Goal: Task Accomplishment & Management: Use online tool/utility

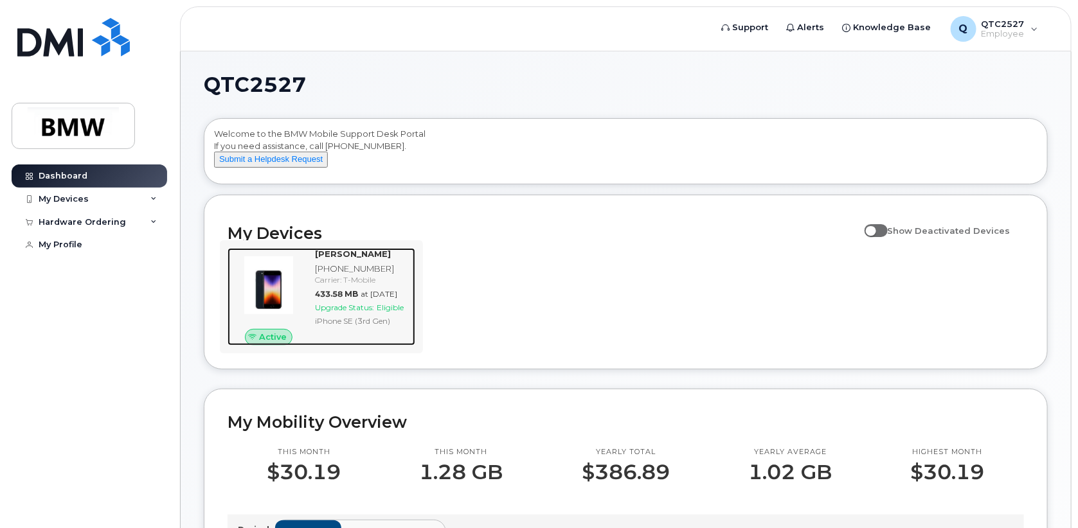
click at [374, 312] on span "Upgrade Status:" at bounding box center [344, 308] width 59 height 10
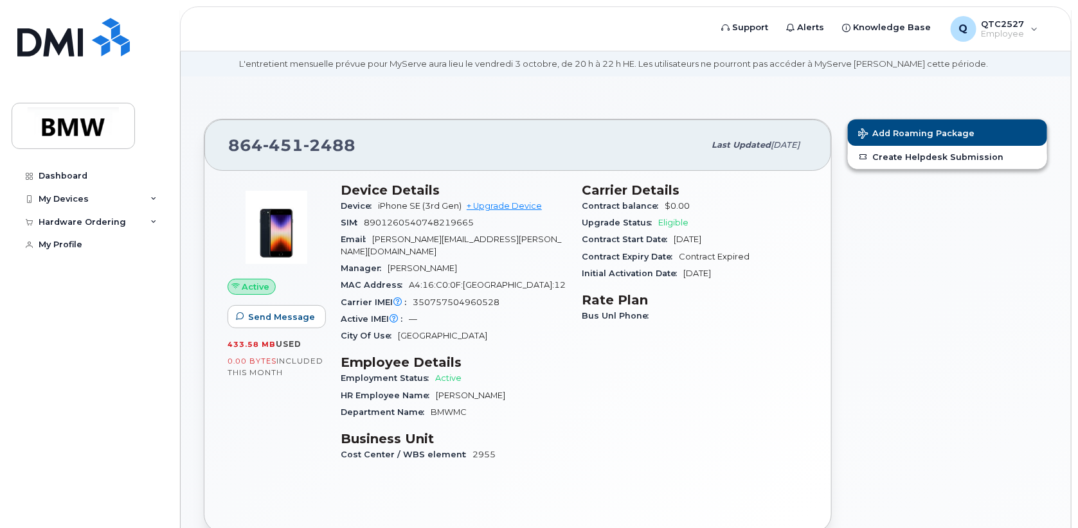
scroll to position [64, 0]
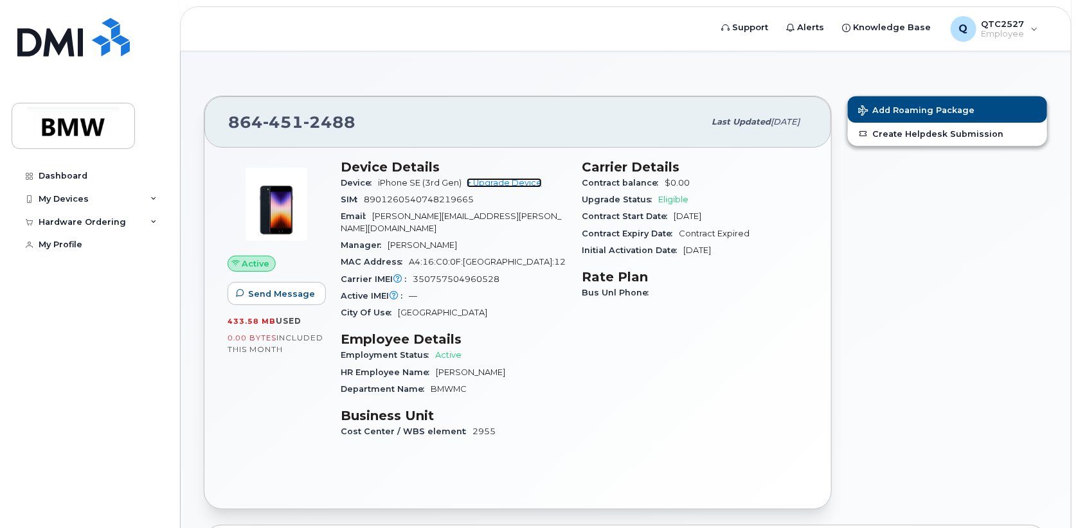
click at [521, 179] on link "+ Upgrade Device" at bounding box center [504, 183] width 75 height 10
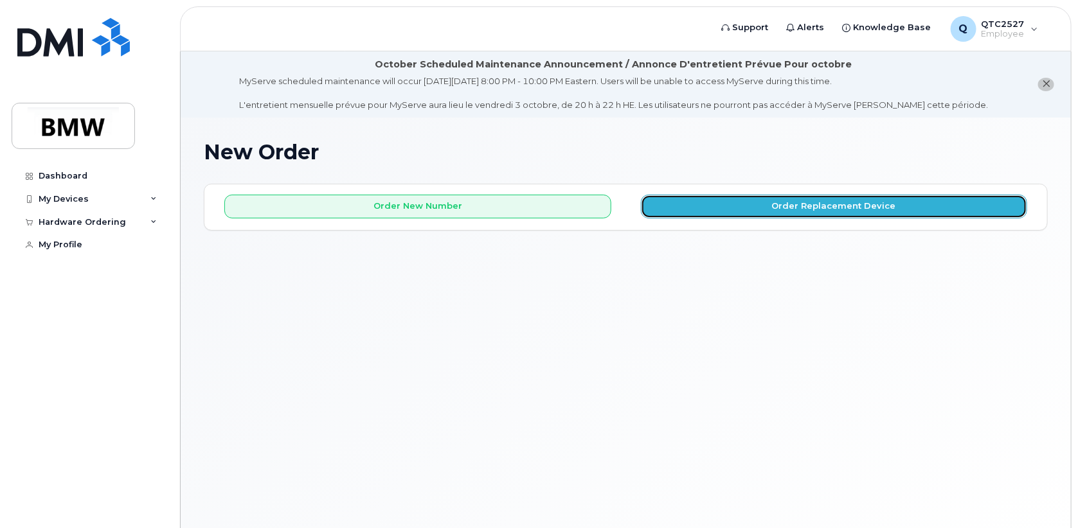
click at [776, 208] on button "Order Replacement Device" at bounding box center [834, 207] width 387 height 24
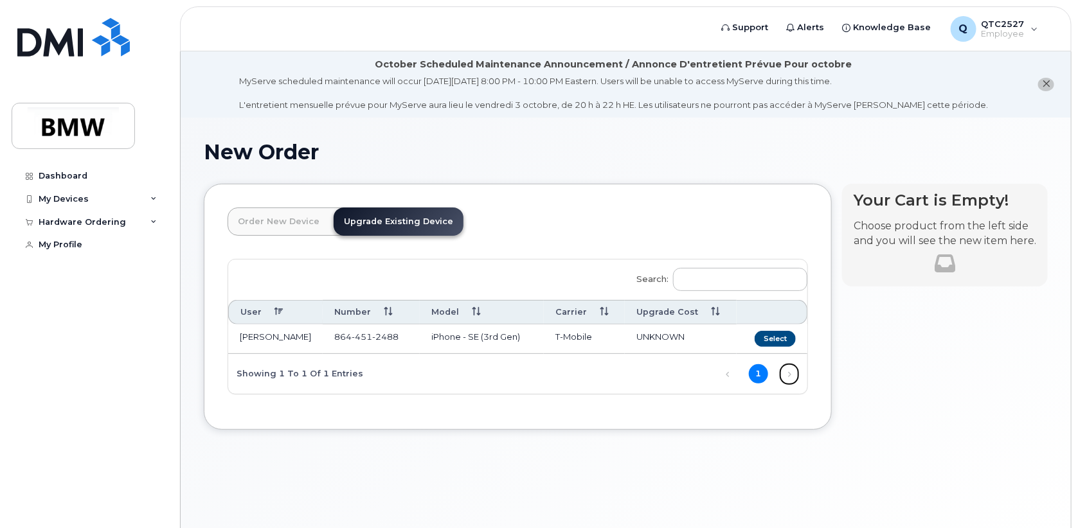
click at [782, 373] on link "Next" at bounding box center [789, 374] width 19 height 19
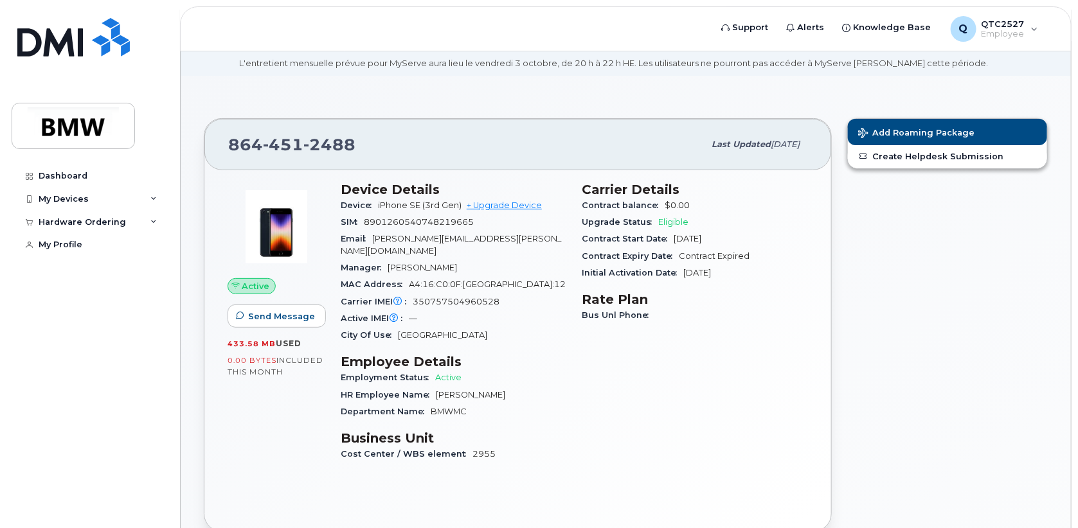
scroll to position [64, 0]
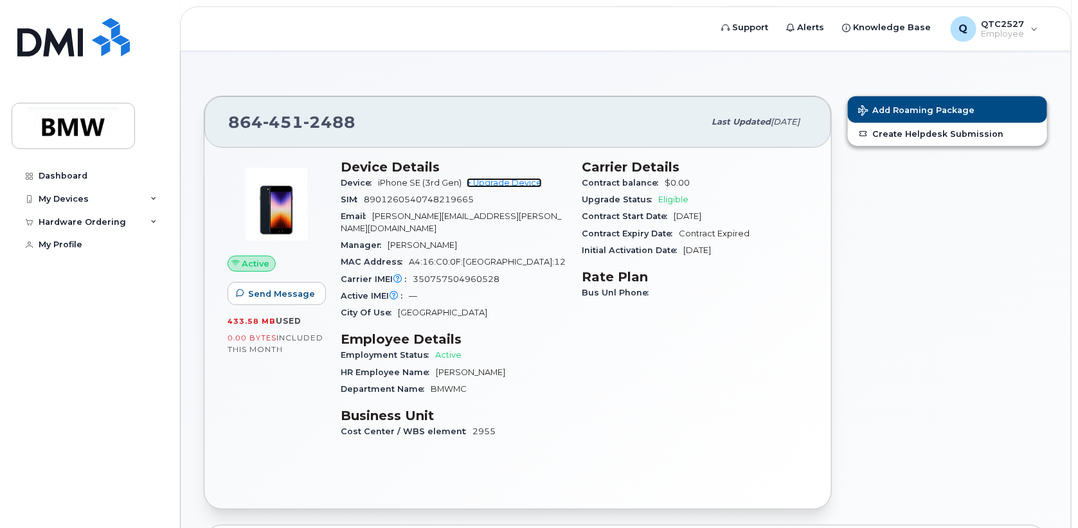
click at [513, 184] on link "+ Upgrade Device" at bounding box center [504, 183] width 75 height 10
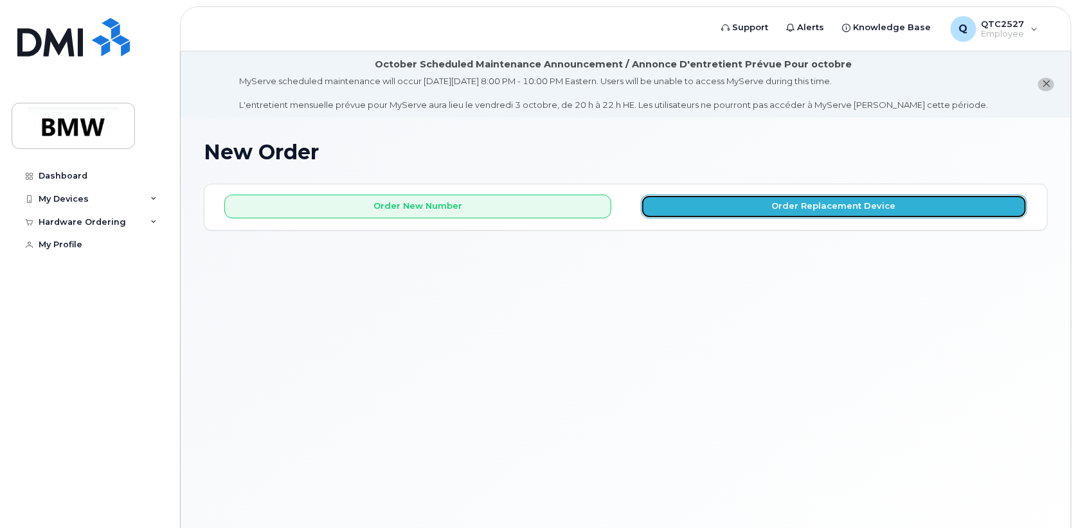
click at [825, 210] on button "Order Replacement Device" at bounding box center [834, 207] width 387 height 24
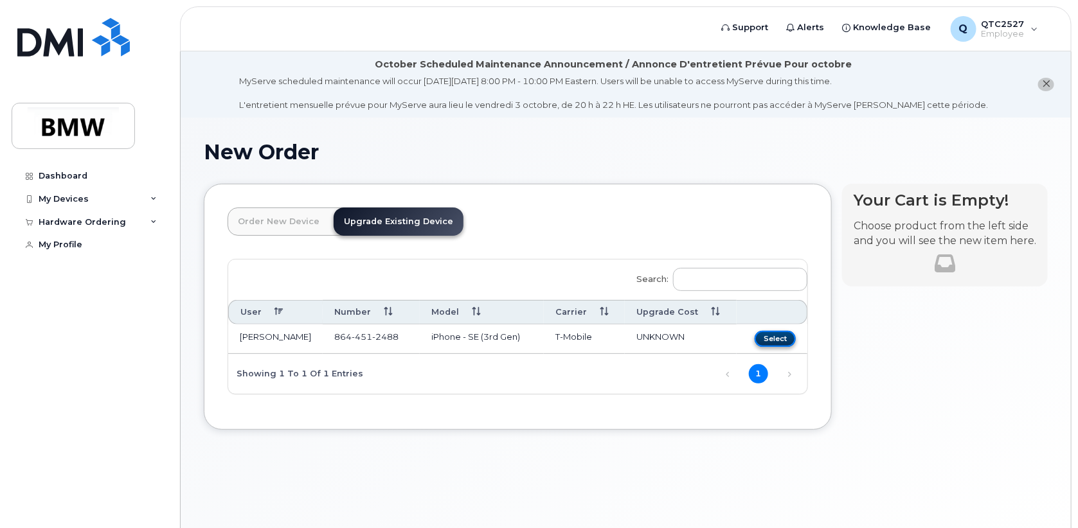
click at [775, 340] on button "Select" at bounding box center [775, 339] width 41 height 16
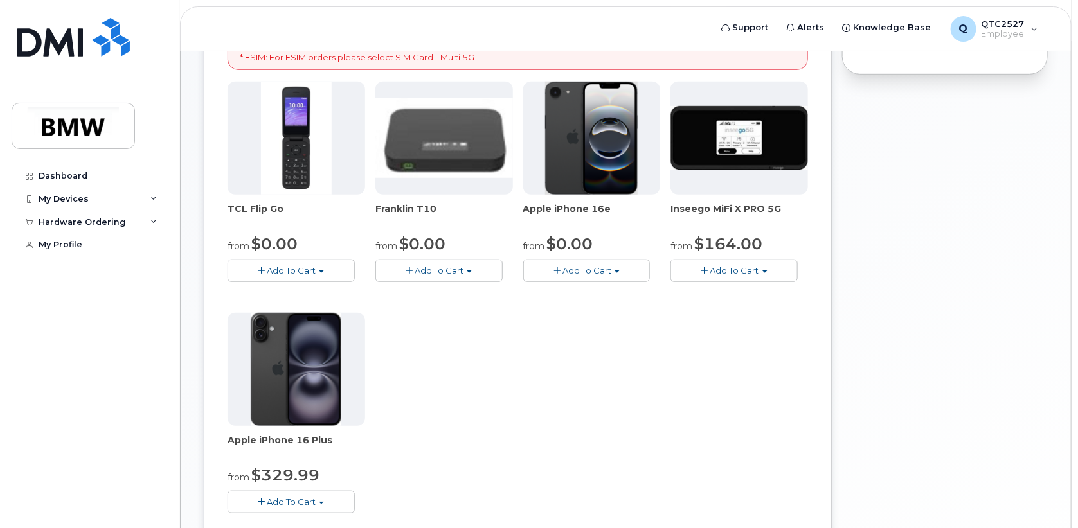
scroll to position [321, 0]
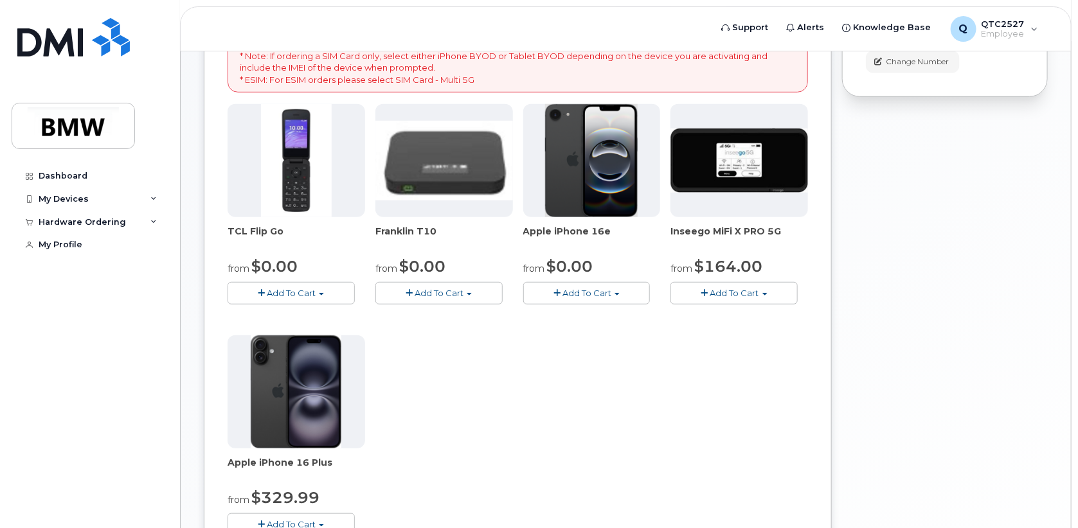
click at [599, 184] on img at bounding box center [591, 160] width 93 height 113
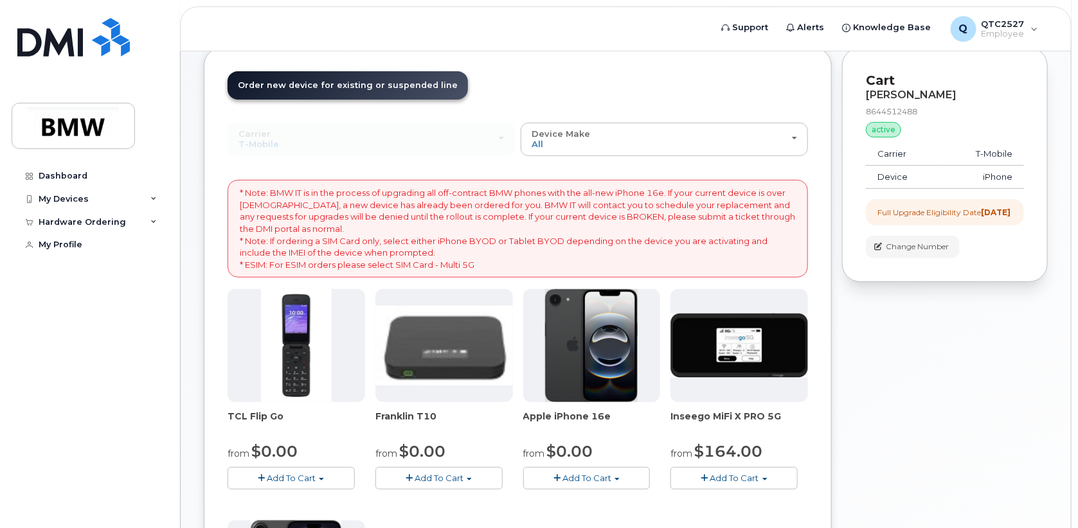
scroll to position [129, 0]
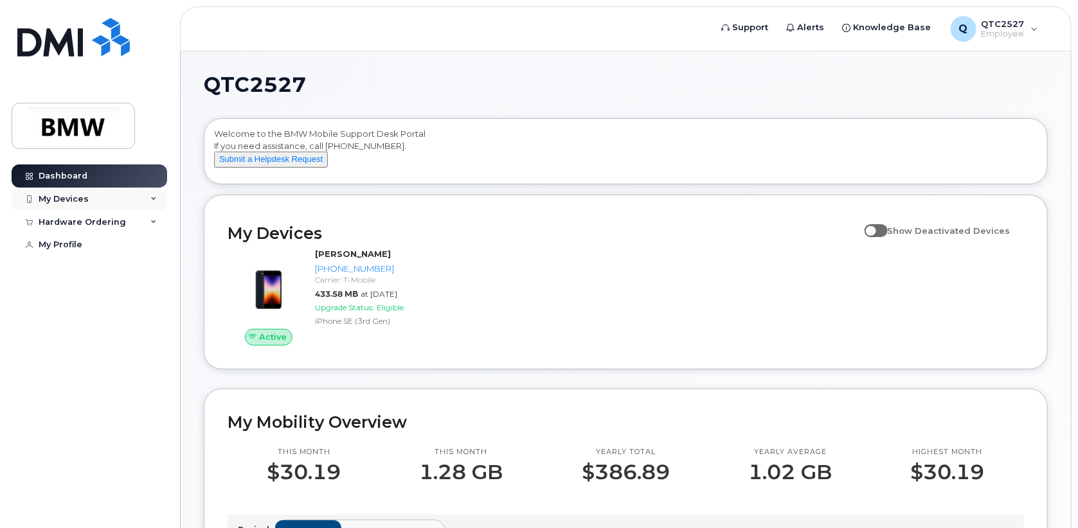
click at [100, 202] on div "My Devices" at bounding box center [90, 199] width 156 height 23
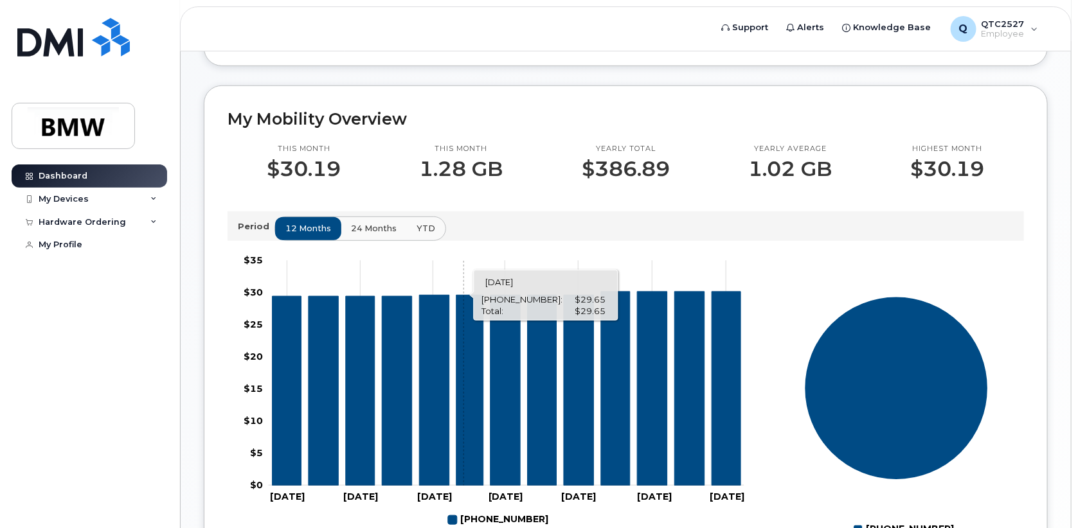
scroll to position [257, 0]
